Goal: Task Accomplishment & Management: Use online tool/utility

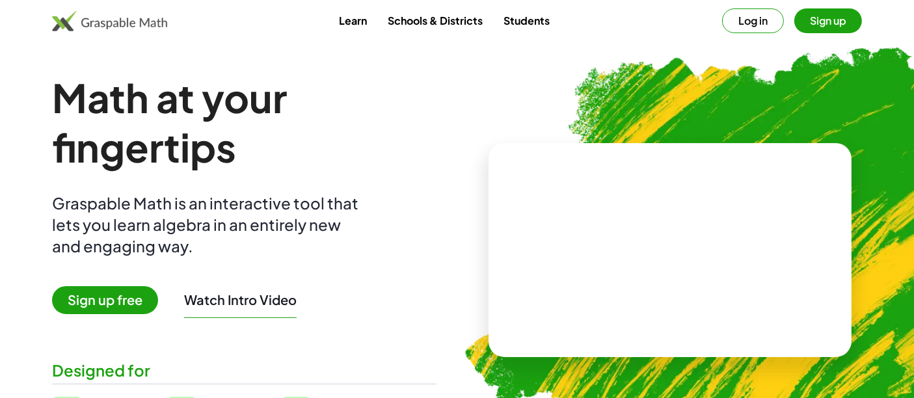
click at [875, 33] on div "Learn Schools & Districts Students Log in Sign up" at bounding box center [457, 20] width 914 height 25
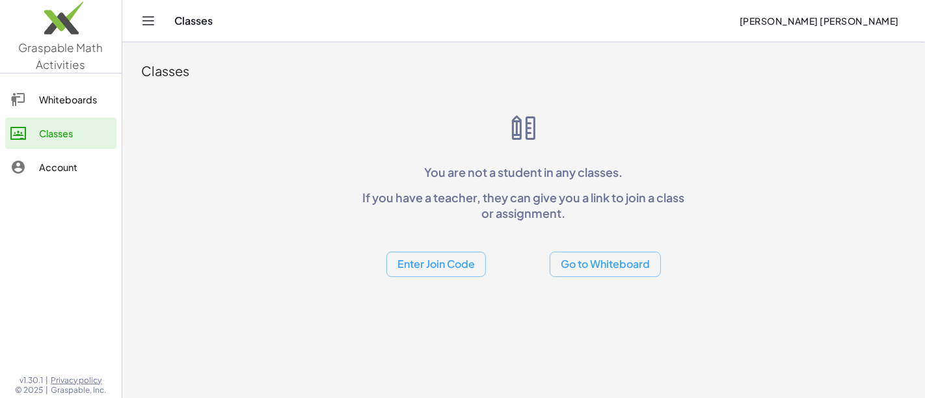
click at [87, 111] on link "Whiteboards" at bounding box center [60, 99] width 111 height 31
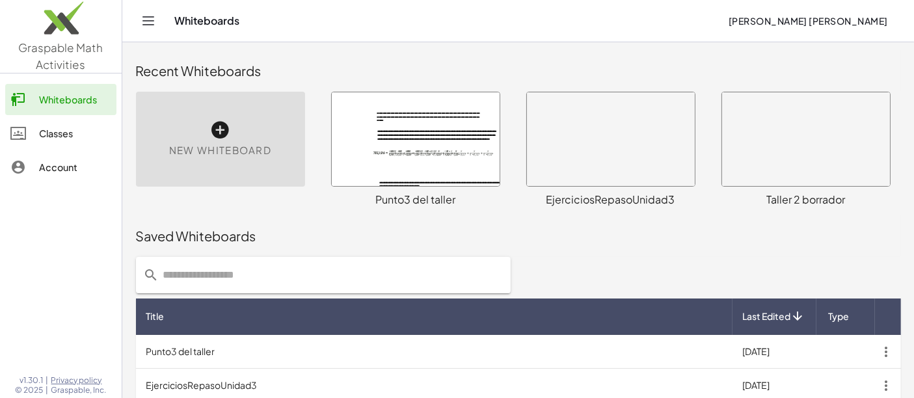
click at [221, 136] on icon at bounding box center [220, 130] width 21 height 21
click at [236, 113] on div "New Whiteboard" at bounding box center [220, 139] width 169 height 95
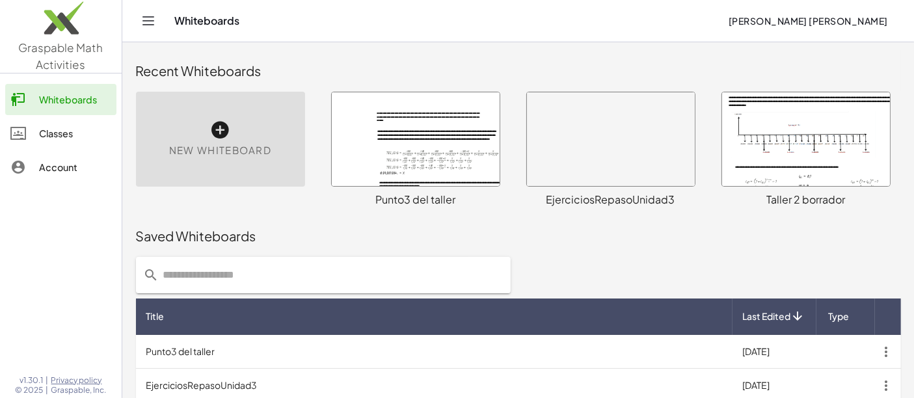
click at [221, 144] on span "New Whiteboard" at bounding box center [220, 150] width 102 height 15
